Goal: Entertainment & Leisure: Consume media (video, audio)

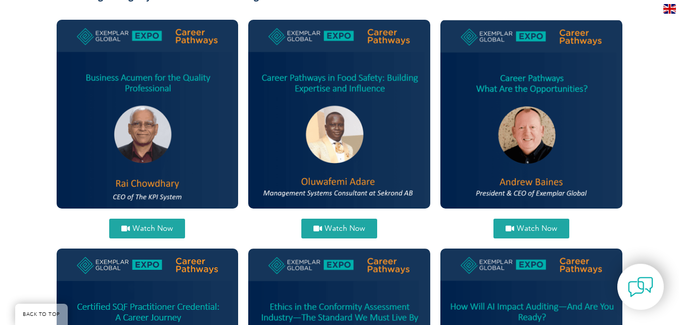
scroll to position [386, 0]
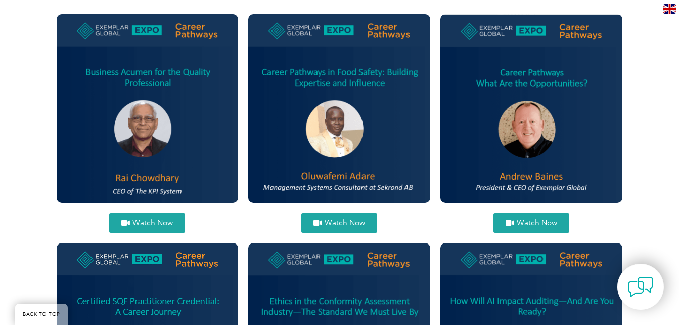
click at [338, 222] on span "Watch Now" at bounding box center [345, 223] width 40 height 8
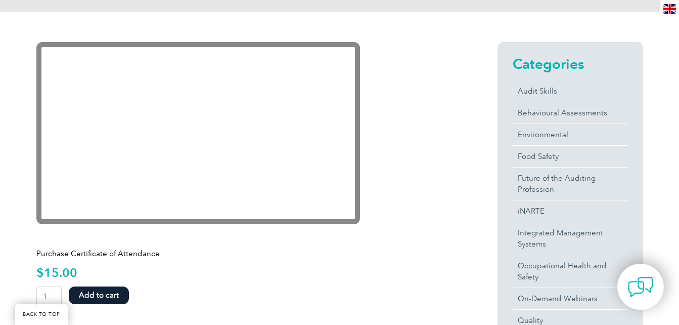
scroll to position [235, 0]
